Goal: Information Seeking & Learning: Learn about a topic

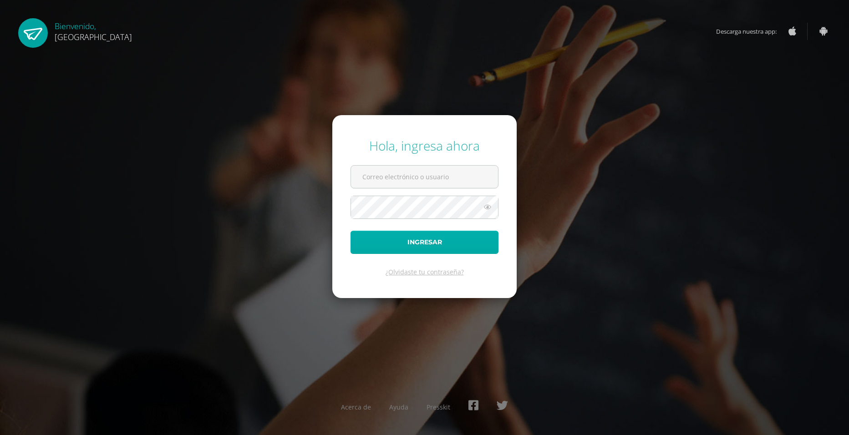
type input "2019296@colegiobelga.edu.gt"
click at [410, 240] on button "Ingresar" at bounding box center [425, 242] width 148 height 23
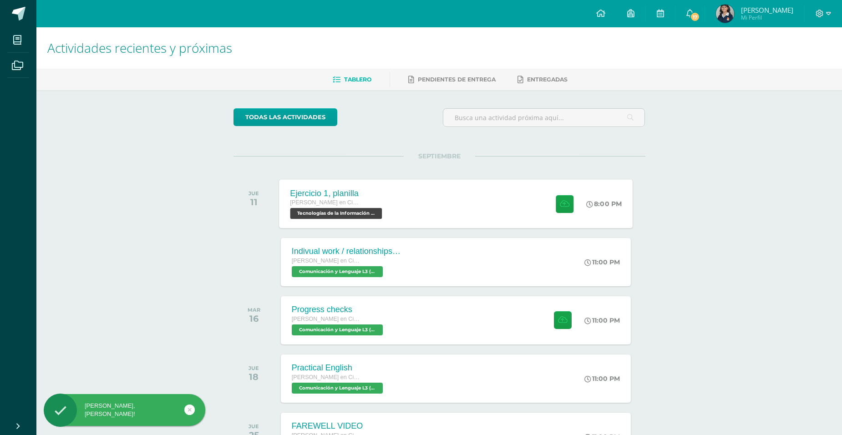
click at [373, 203] on div "[PERSON_NAME] en Ciencias y Letras" at bounding box center [337, 203] width 94 height 10
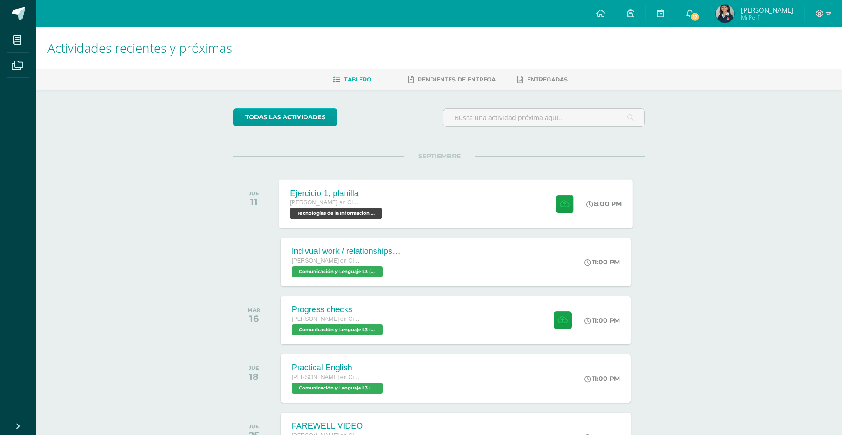
click at [482, 221] on div "Ejercicio 1, planilla [PERSON_NAME] en Ciencias y Letras Tecnologías de la Info…" at bounding box center [456, 203] width 354 height 49
